Goal: Task Accomplishment & Management: Use online tool/utility

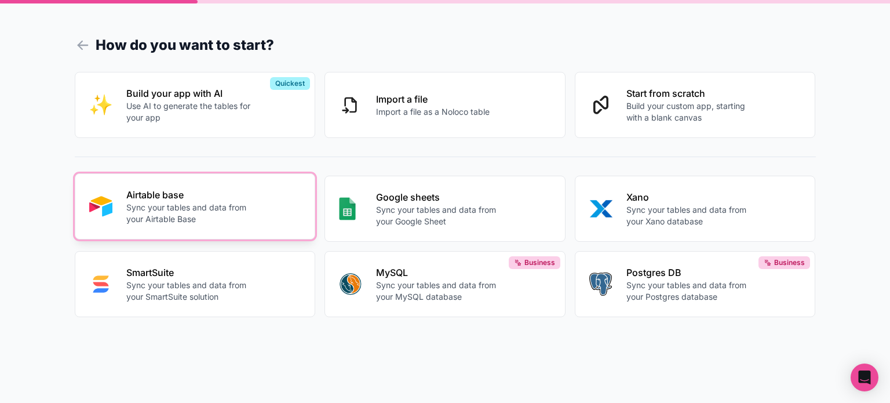
click at [251, 222] on p "Sync your tables and data from your Airtable Base" at bounding box center [190, 213] width 129 height 23
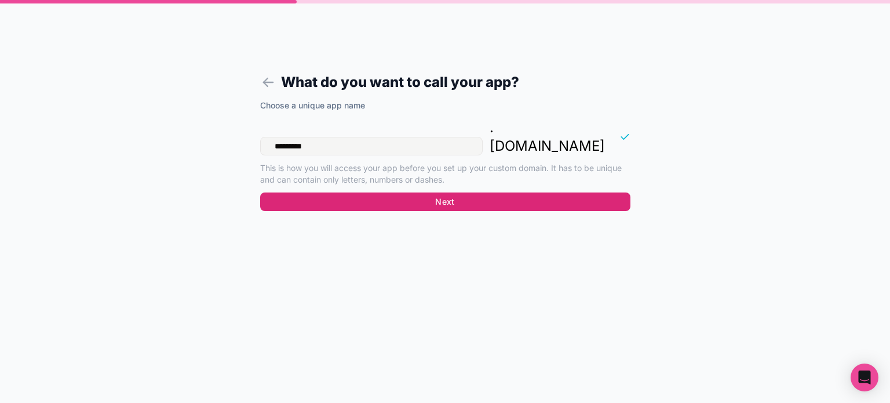
click at [432, 192] on button "Next" at bounding box center [445, 201] width 370 height 19
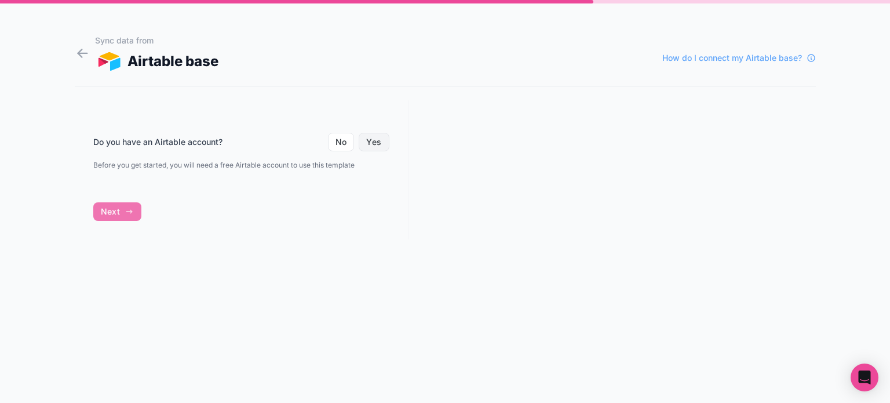
click at [376, 140] on button "Yes" at bounding box center [374, 142] width 30 height 19
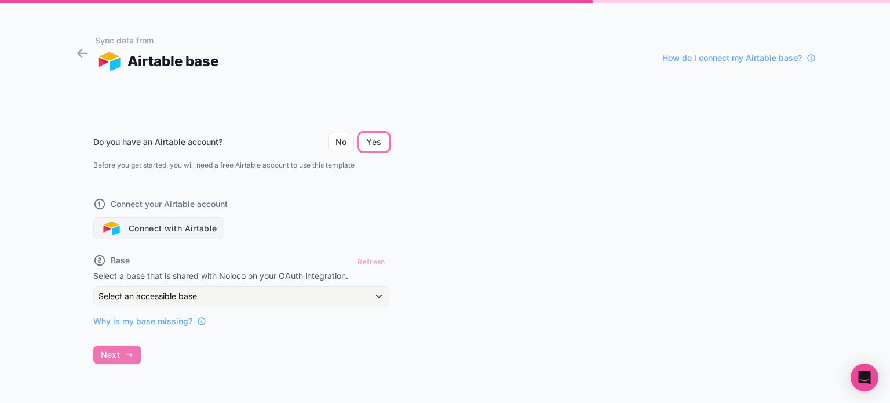
click at [166, 228] on button "Connect with Airtable" at bounding box center [158, 228] width 131 height 22
click at [493, 214] on div at bounding box center [611, 241] width 407 height 282
click at [188, 223] on button "Connect with Airtable" at bounding box center [158, 228] width 131 height 22
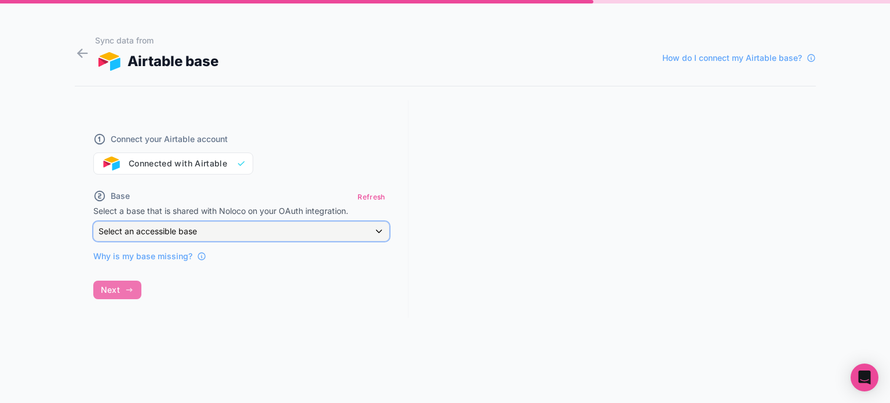
click at [164, 224] on div "Select an accessible base" at bounding box center [241, 231] width 295 height 19
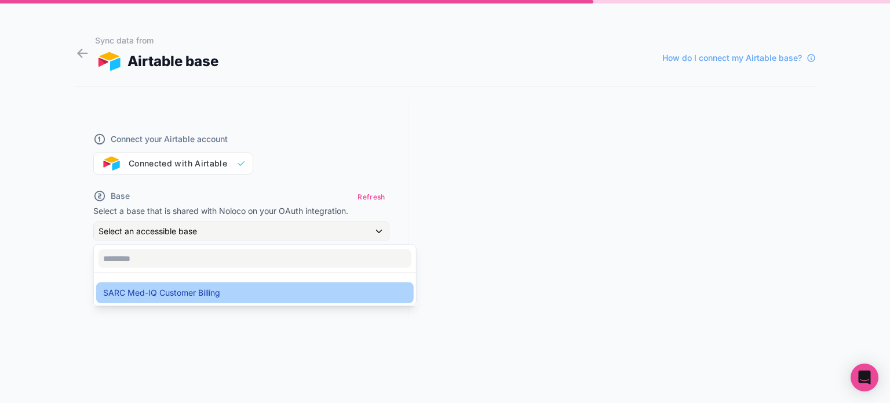
click at [162, 301] on div "SARC Med-IQ Customer Billing" at bounding box center [254, 292] width 317 height 21
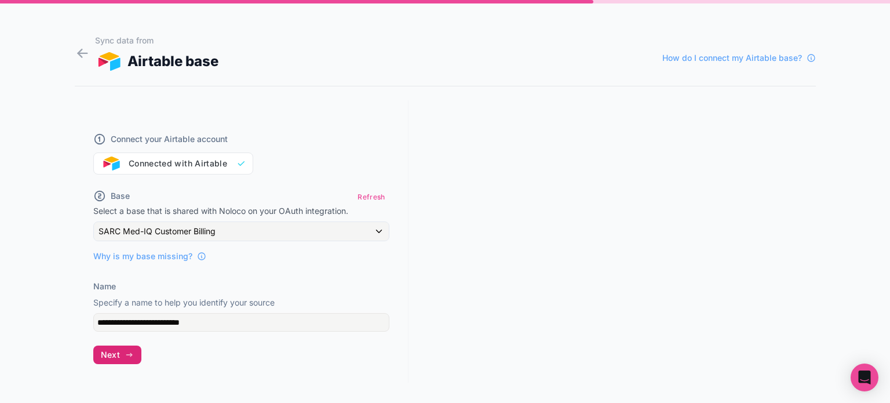
click at [125, 352] on icon "button" at bounding box center [129, 354] width 9 height 9
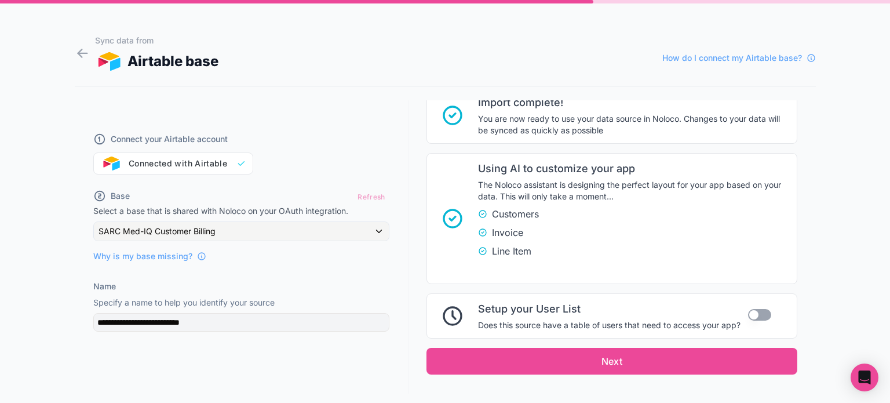
scroll to position [221, 0]
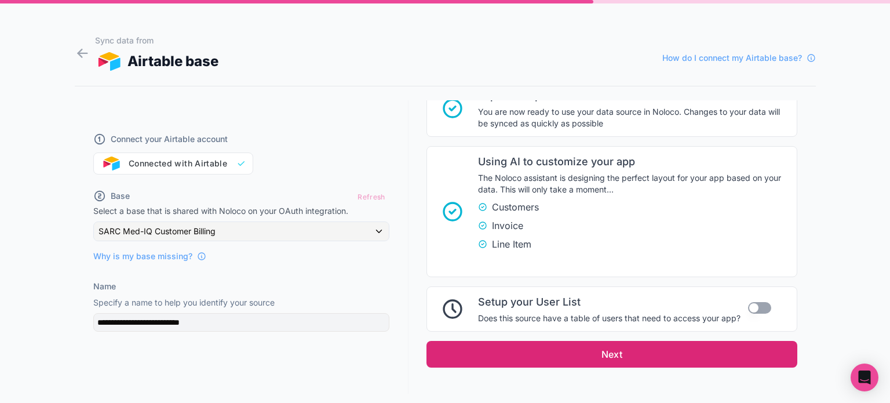
click at [695, 341] on button "Next" at bounding box center [611, 354] width 371 height 27
